Goal: Book appointment/travel/reservation

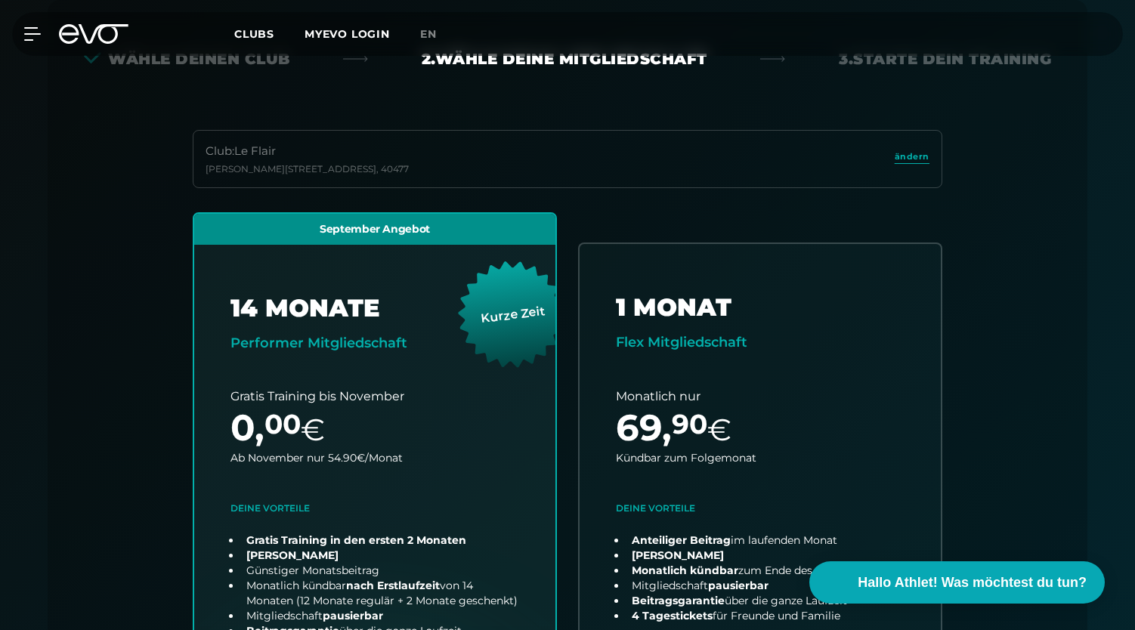
click at [262, 32] on span "Clubs" at bounding box center [254, 34] width 40 height 14
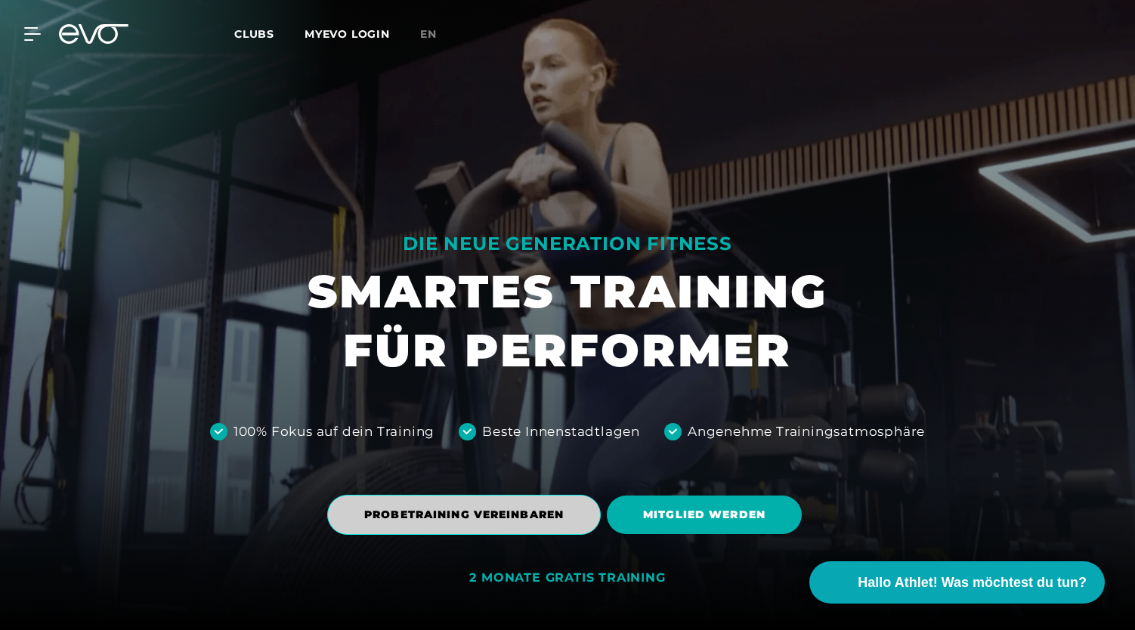
click at [481, 512] on span "PROBETRAINING VEREINBAREN" at bounding box center [463, 515] width 199 height 16
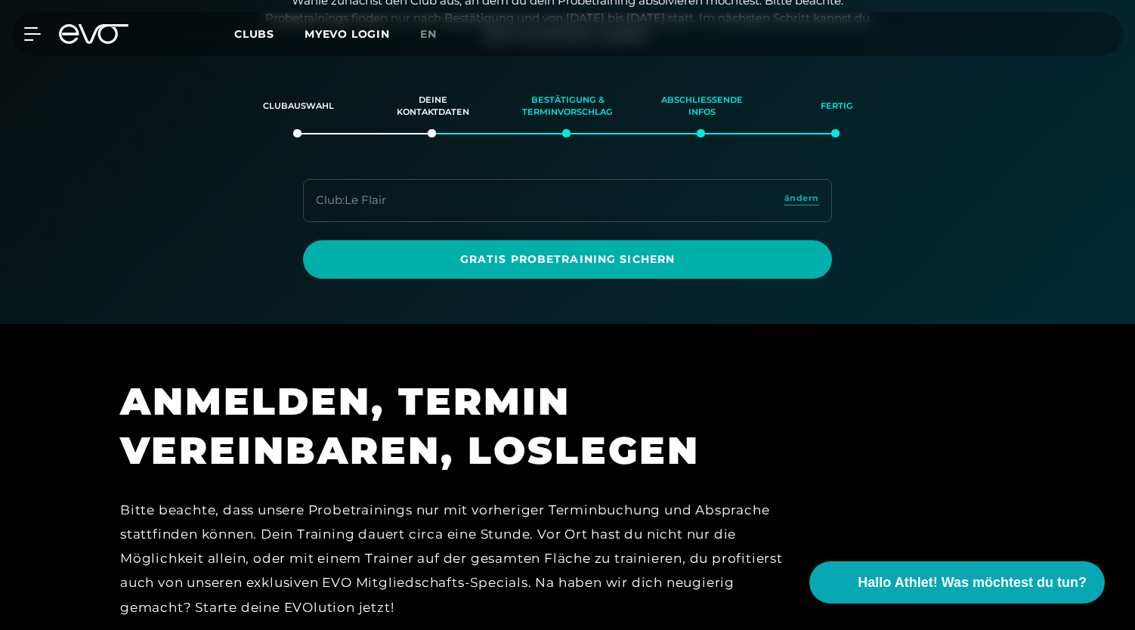
scroll to position [259, 0]
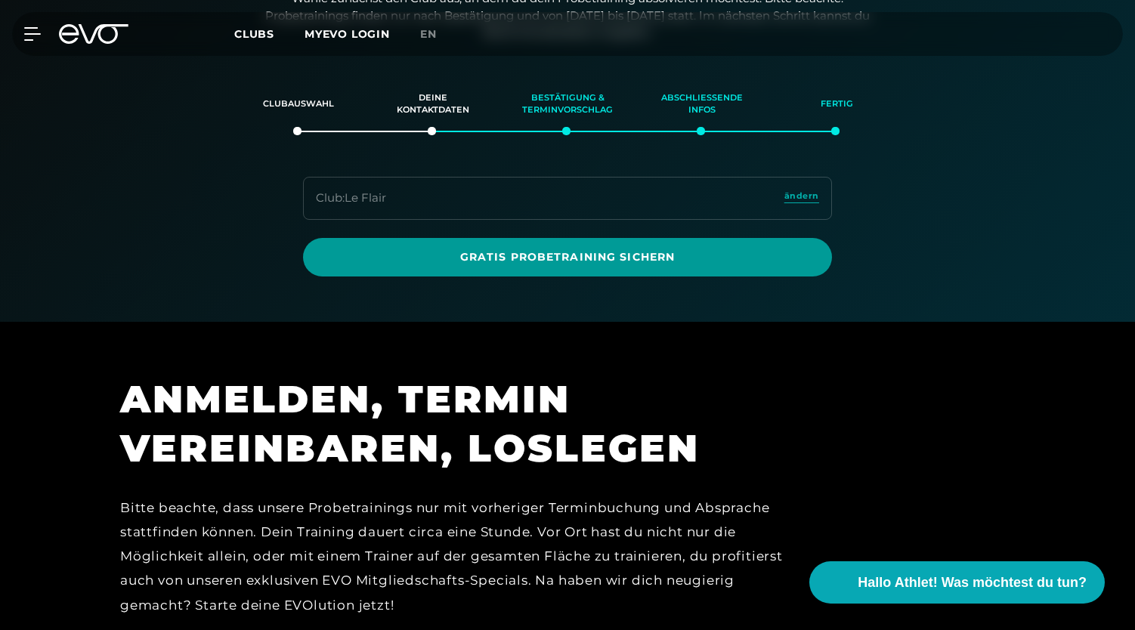
click at [556, 252] on span "Gratis Probetraining sichern" at bounding box center [567, 257] width 456 height 16
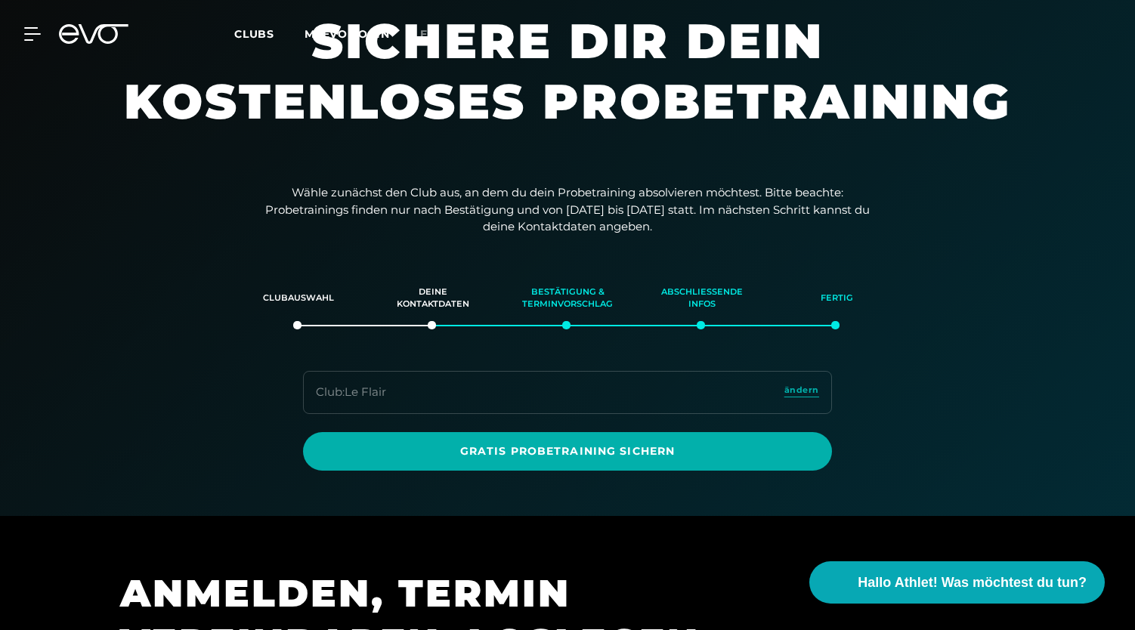
scroll to position [116, 0]
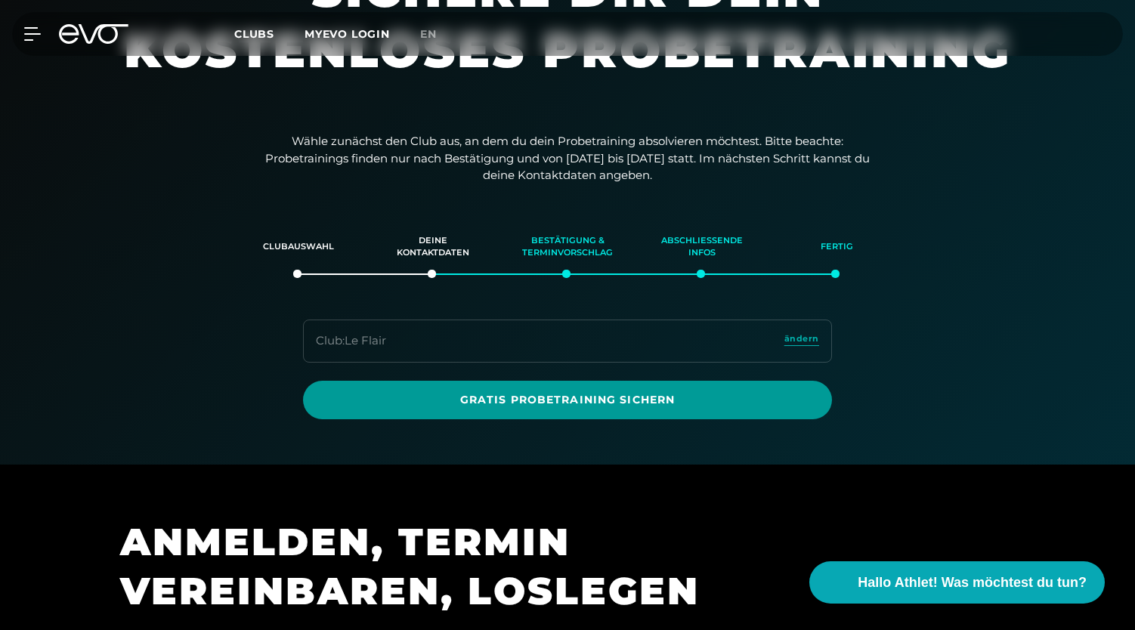
click at [594, 388] on link "Gratis Probetraining sichern" at bounding box center [567, 400] width 529 height 39
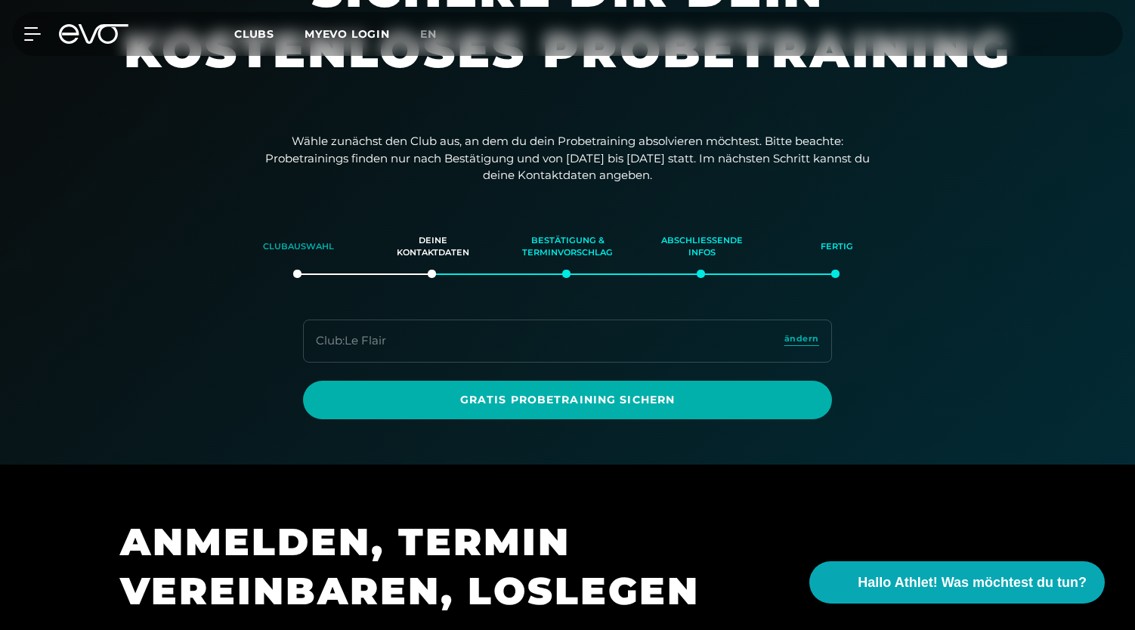
click at [311, 249] on div "Clubauswahl" at bounding box center [298, 247] width 97 height 41
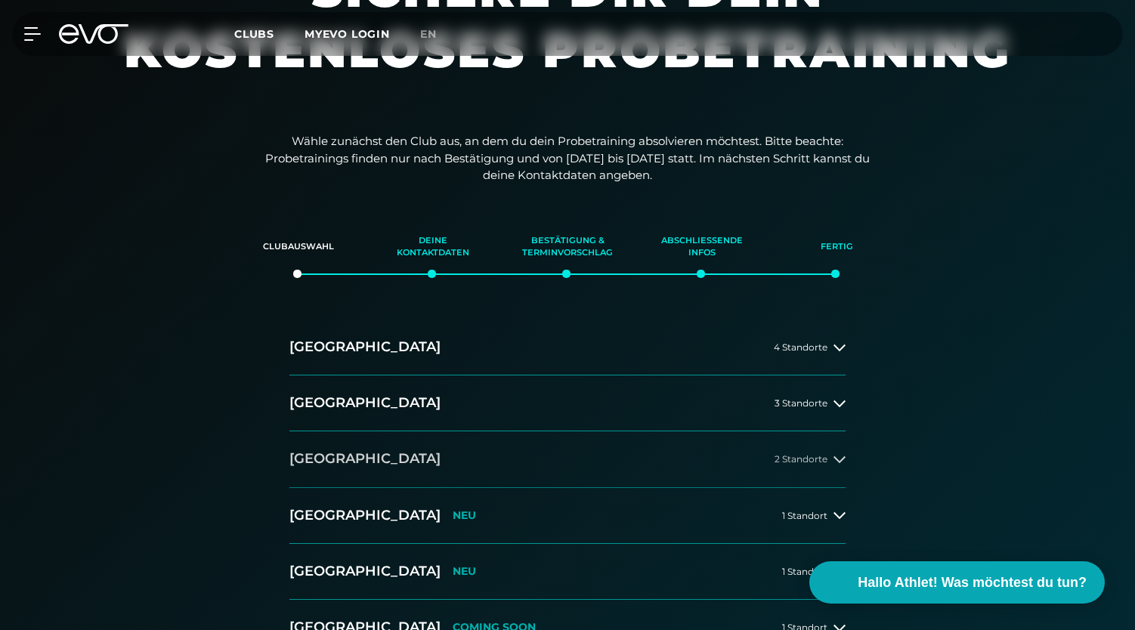
click at [626, 459] on button "[GEOGRAPHIC_DATA] 2 Standorte" at bounding box center [567, 459] width 556 height 56
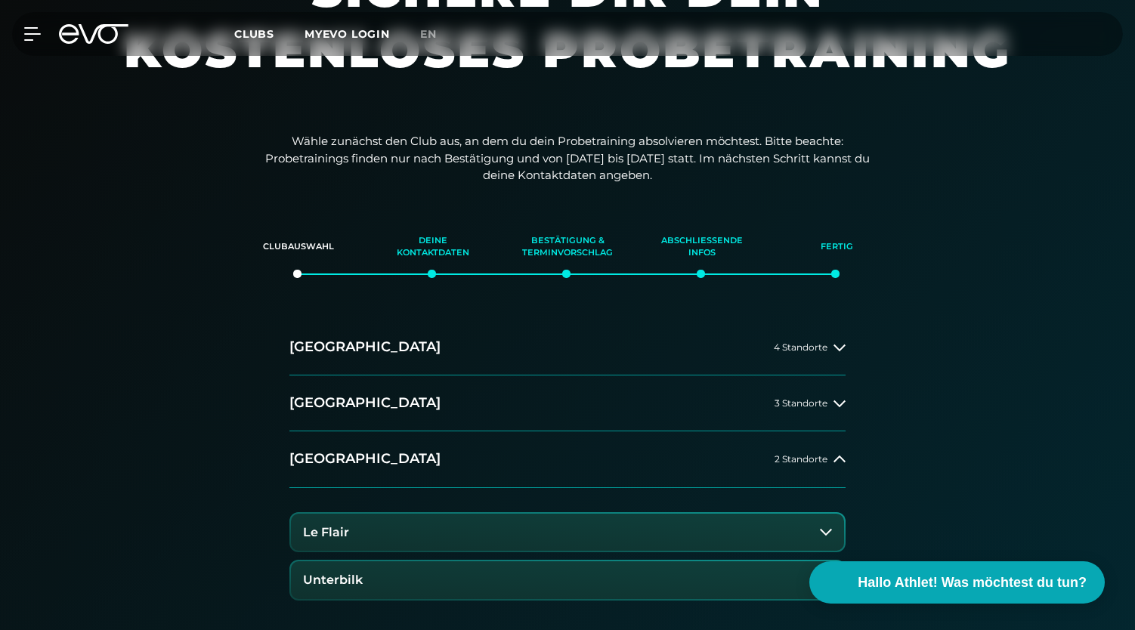
click at [509, 535] on button "Le Flair" at bounding box center [567, 533] width 553 height 38
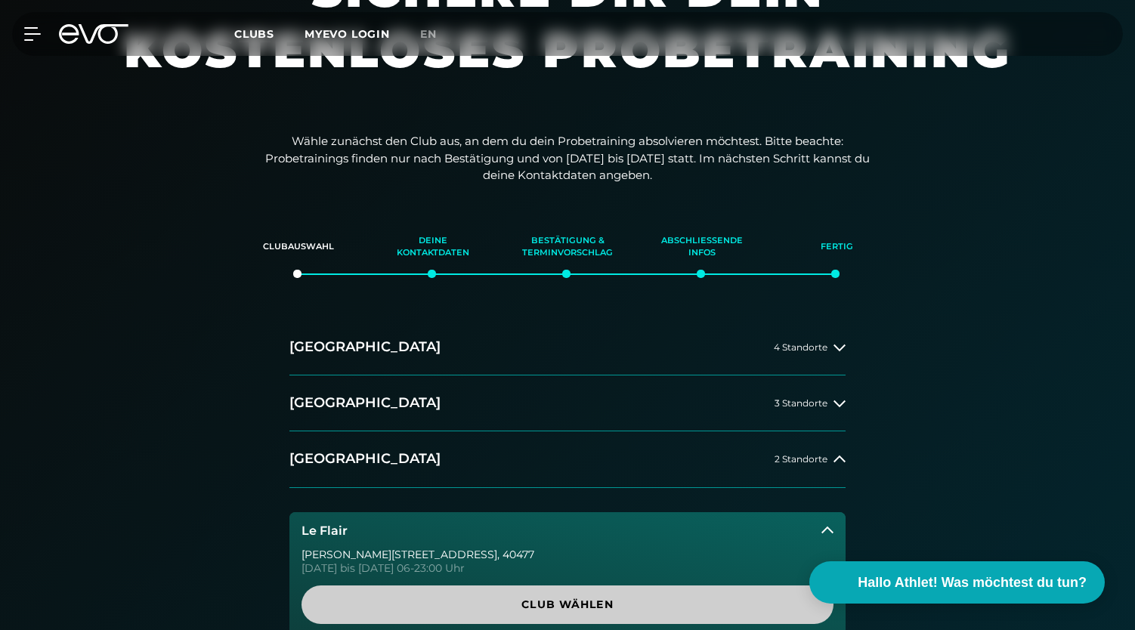
click at [539, 606] on span "Club wählen" at bounding box center [567, 605] width 459 height 16
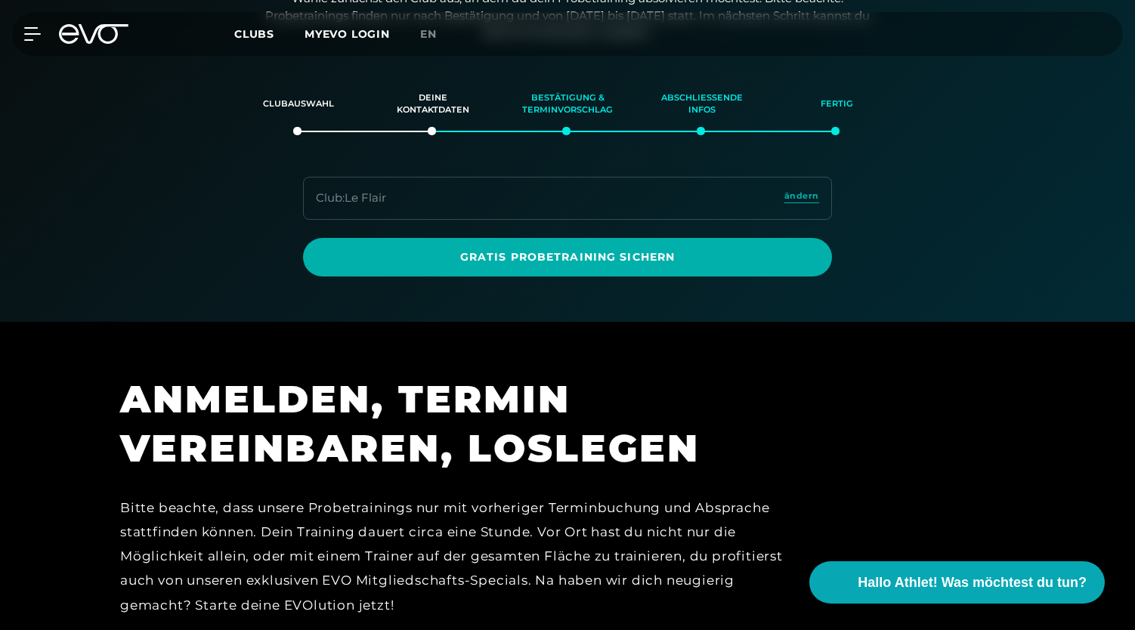
scroll to position [0, 0]
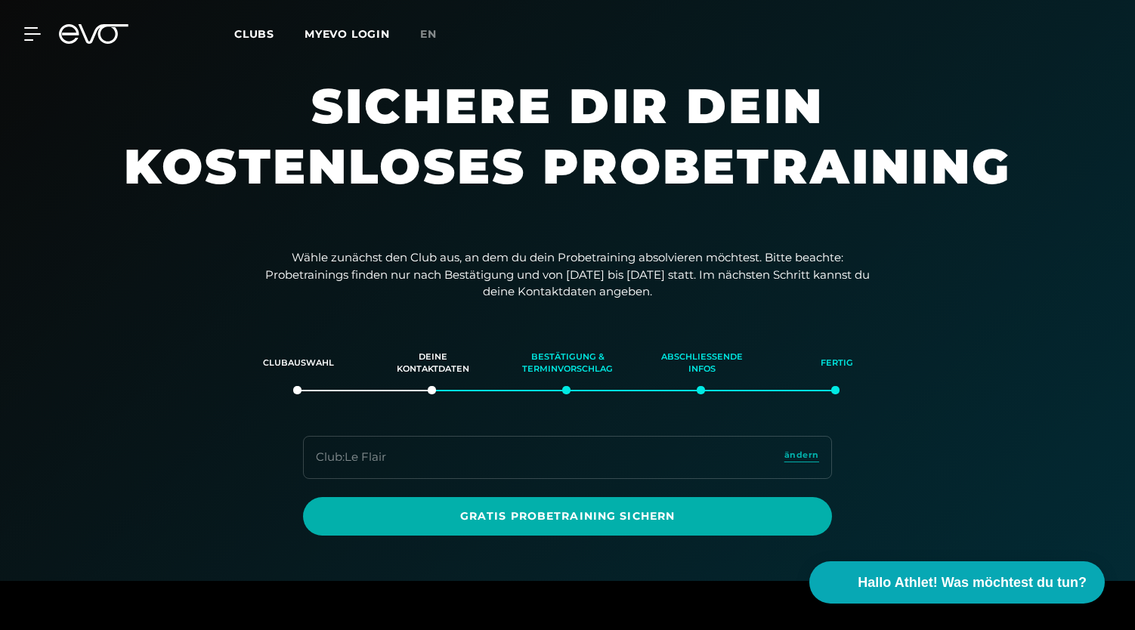
click at [106, 42] on icon at bounding box center [104, 34] width 50 height 20
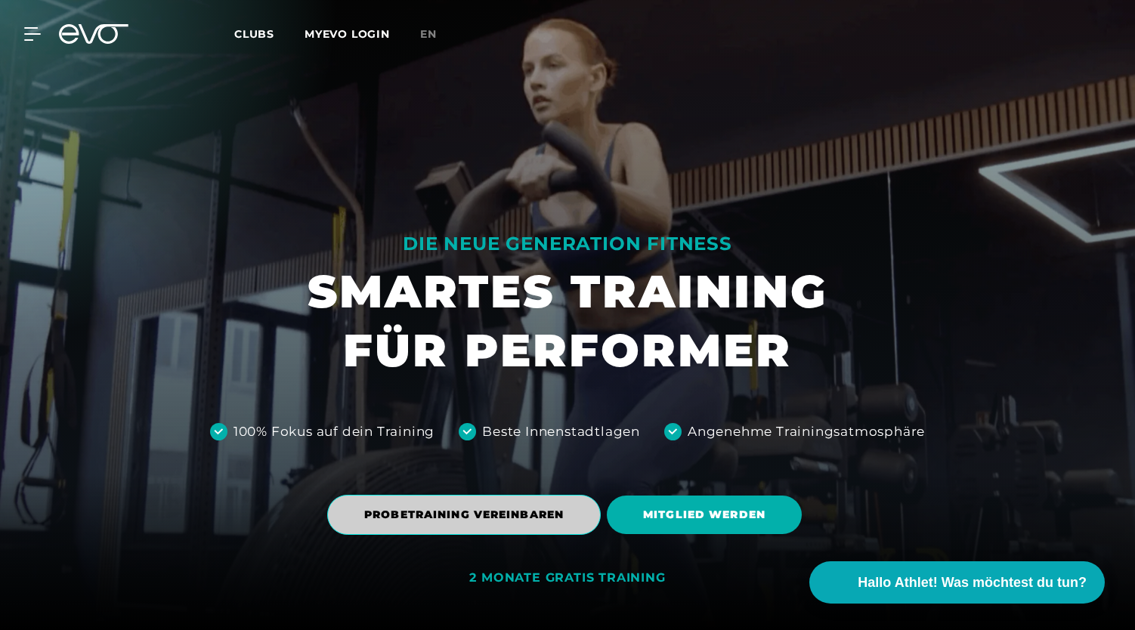
click at [551, 518] on span "PROBETRAINING VEREINBAREN" at bounding box center [463, 515] width 199 height 16
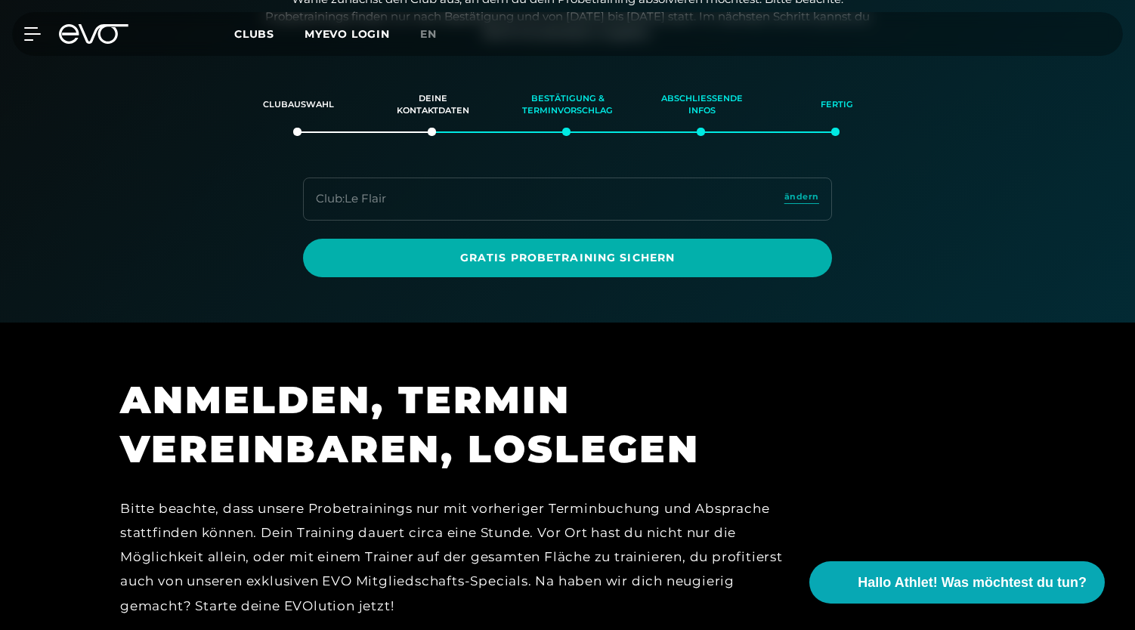
scroll to position [259, 0]
click at [307, 108] on div "Clubauswahl" at bounding box center [298, 104] width 97 height 41
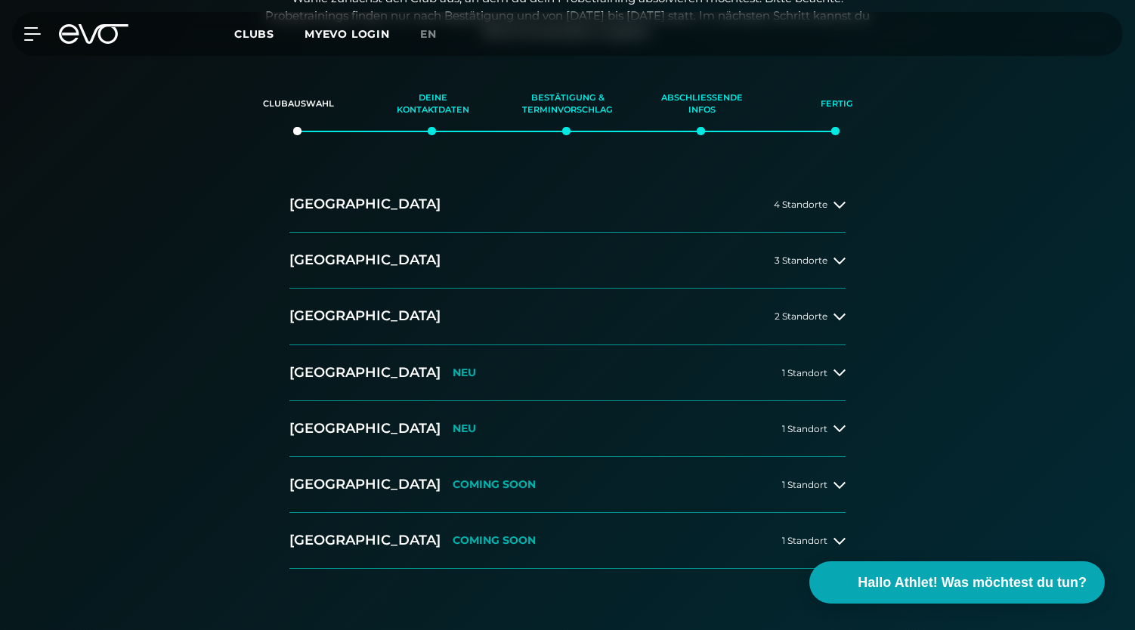
click at [451, 104] on div "Deine Kontaktdaten" at bounding box center [433, 104] width 97 height 41
click at [423, 116] on div "Deine Kontaktdaten" at bounding box center [433, 104] width 97 height 41
click at [632, 323] on button "[GEOGRAPHIC_DATA] 2 Standorte" at bounding box center [567, 317] width 556 height 56
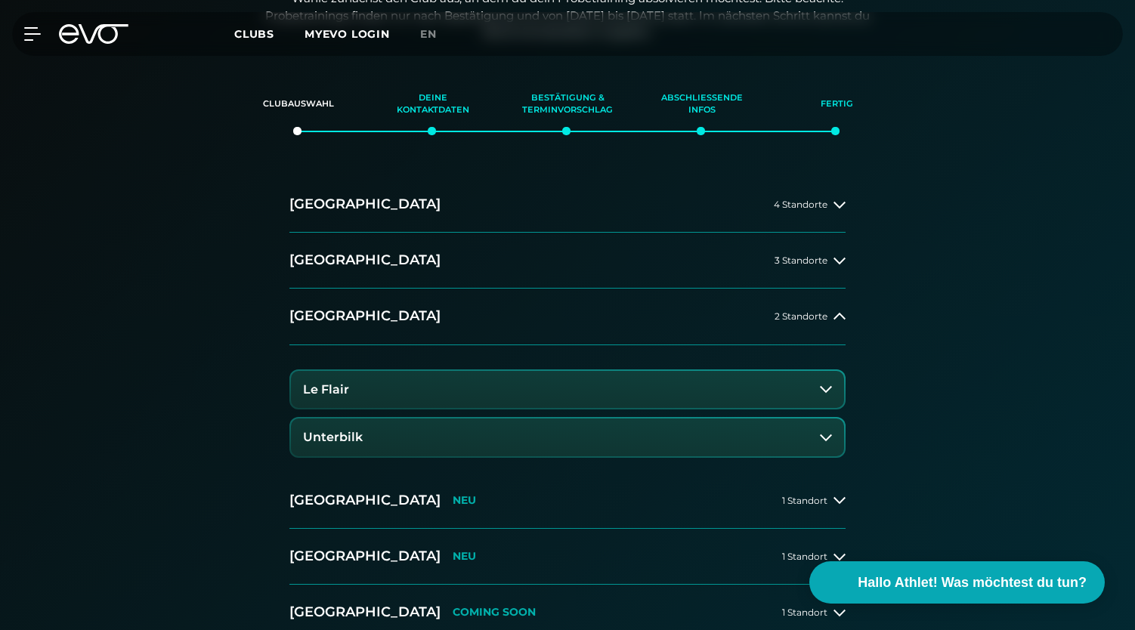
click at [550, 447] on button "Unterbilk" at bounding box center [567, 438] width 553 height 38
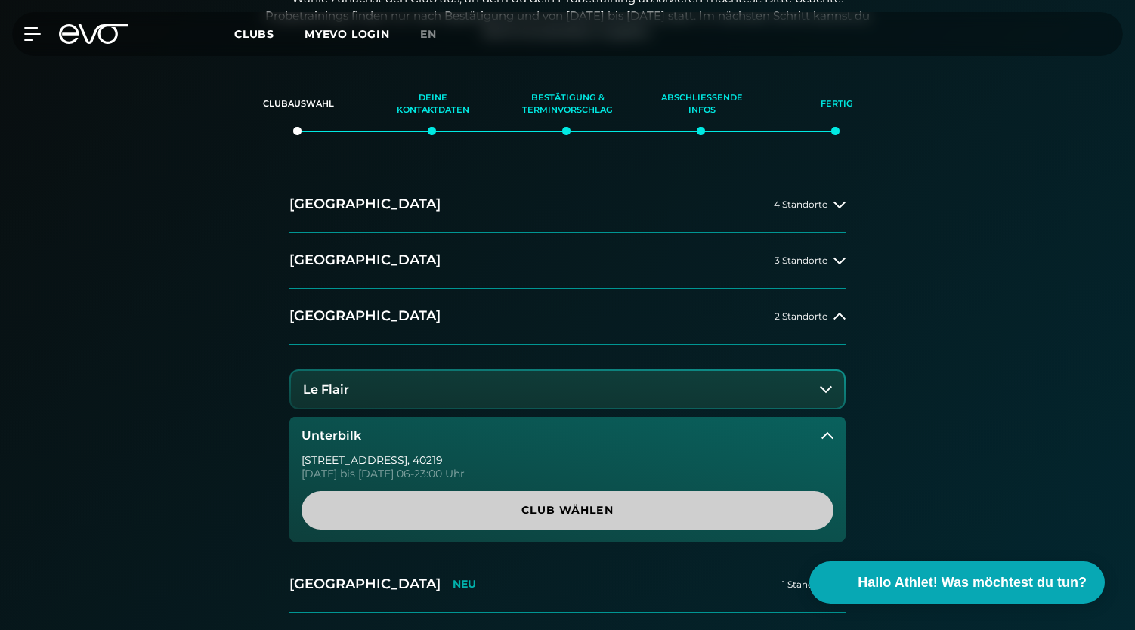
click at [585, 518] on link "Club wählen" at bounding box center [567, 510] width 532 height 39
